Goal: Transaction & Acquisition: Download file/media

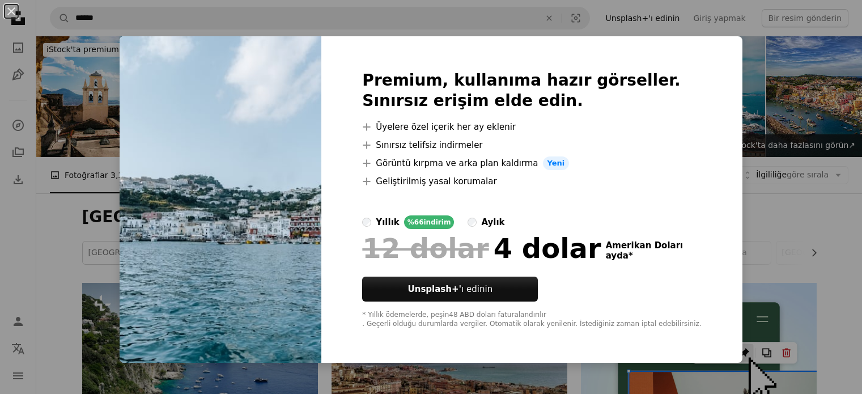
scroll to position [476, 0]
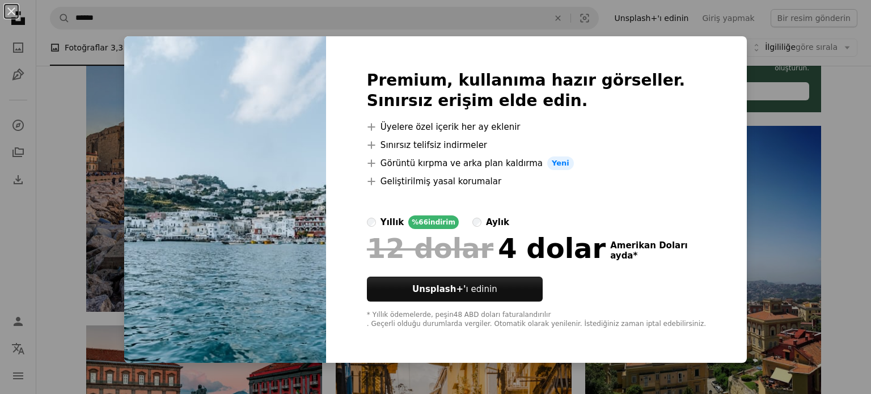
click at [805, 151] on div "An X shape Premium, kullanıma hazır görseller. Sınırsız erişim elde edin. A plu…" at bounding box center [435, 197] width 871 height 394
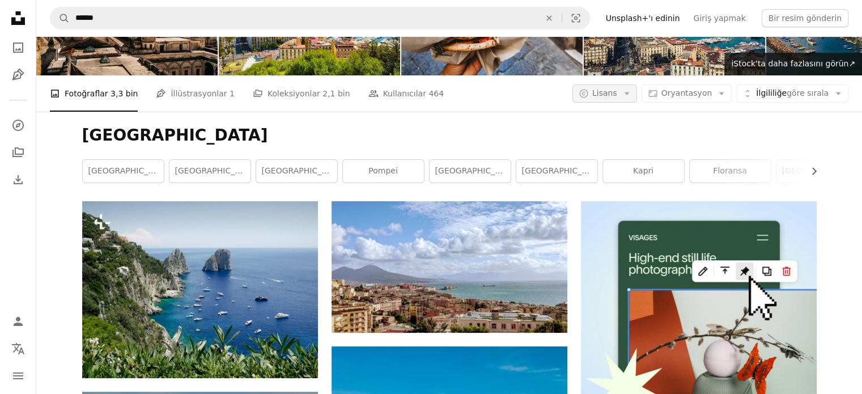
scroll to position [80, 0]
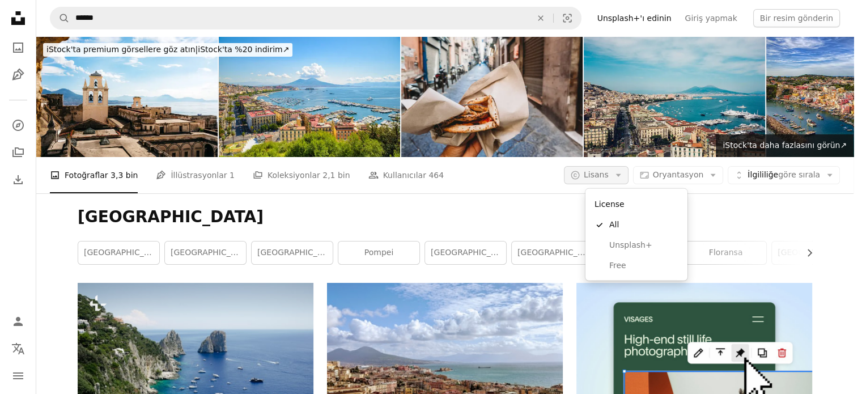
click at [629, 166] on button "A copyright icon © [PERSON_NAME] Arrow down" at bounding box center [596, 175] width 65 height 18
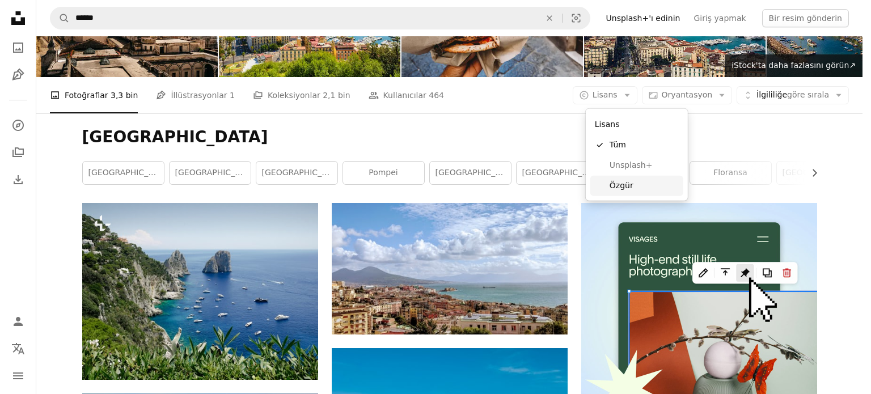
click at [640, 180] on span "Özgür" at bounding box center [643, 185] width 69 height 11
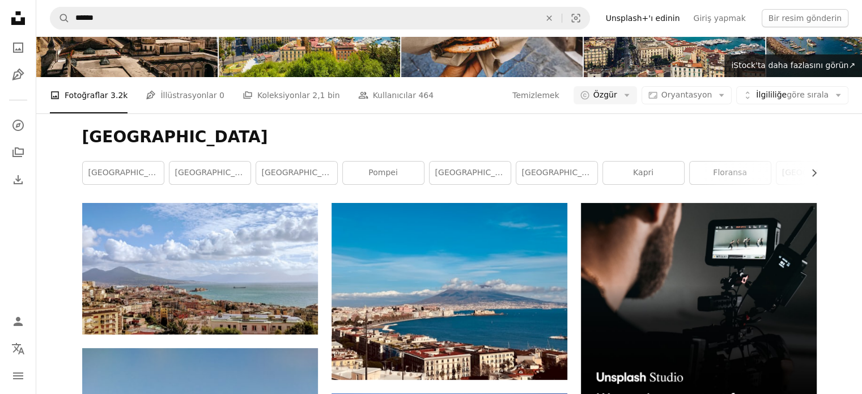
click at [146, 184] on link "[GEOGRAPHIC_DATA]" at bounding box center [123, 173] width 81 height 23
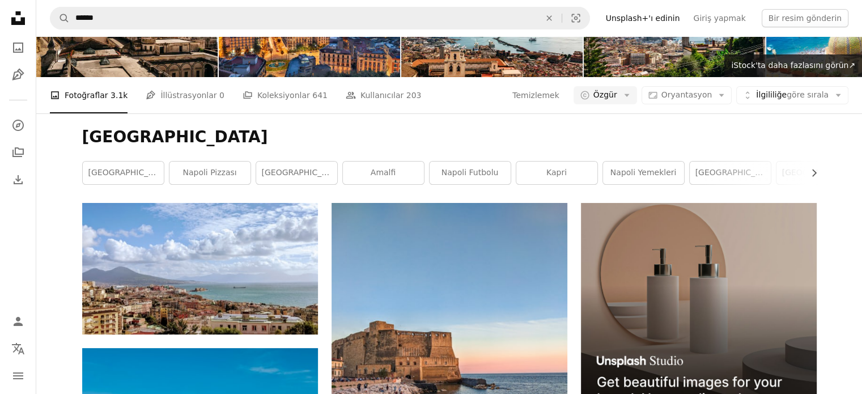
scroll to position [734, 0]
